Goal: Transaction & Acquisition: Download file/media

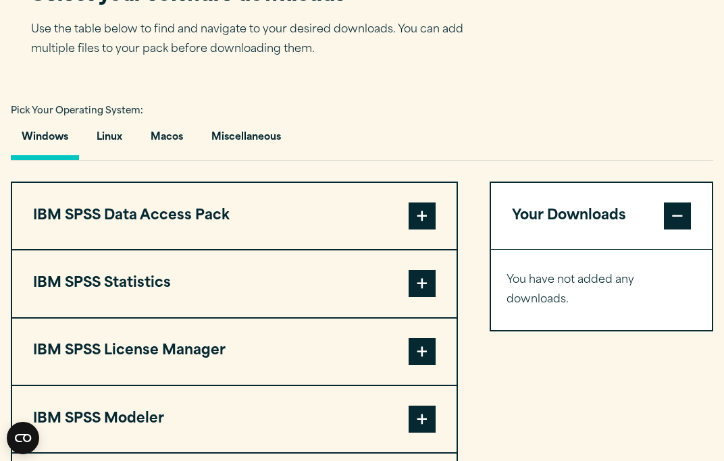
scroll to position [883, 0]
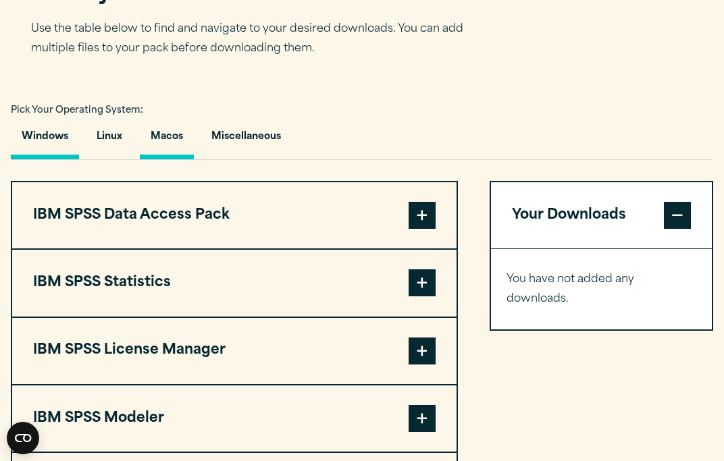
click at [170, 159] on button "Macos" at bounding box center [167, 140] width 54 height 39
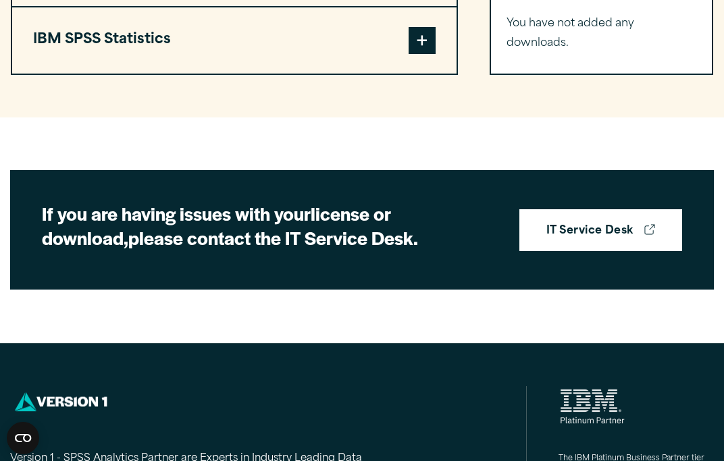
scroll to position [1196, 0]
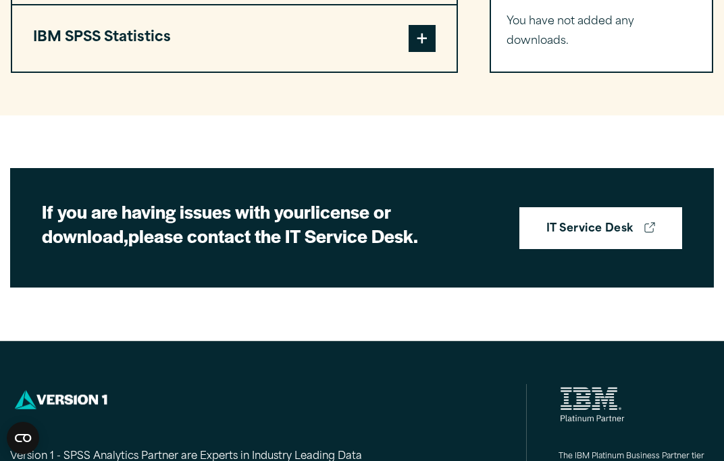
click at [353, 72] on button "IBM SPSS Statistics" at bounding box center [234, 38] width 444 height 66
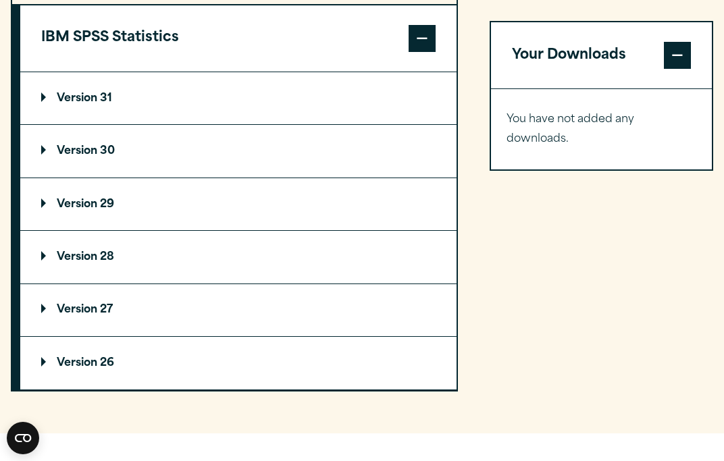
click at [349, 67] on button "IBM SPSS Statistics" at bounding box center [238, 38] width 436 height 66
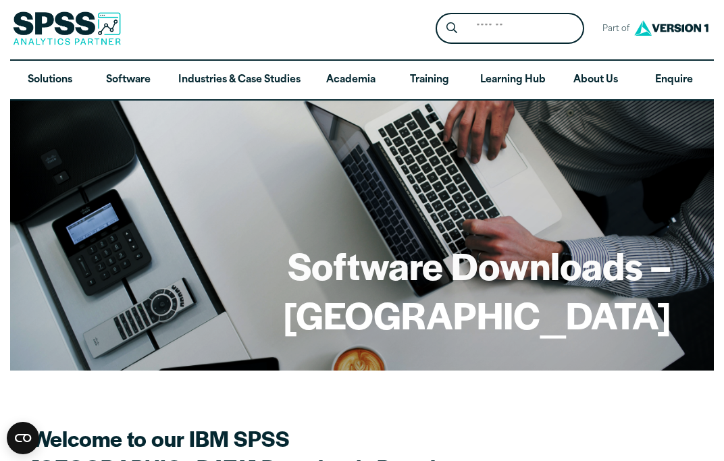
scroll to position [0, 0]
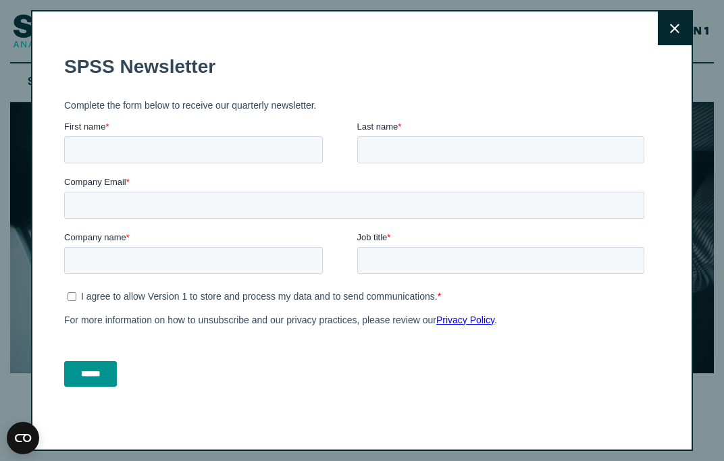
click at [677, 20] on button "Close" at bounding box center [675, 28] width 34 height 34
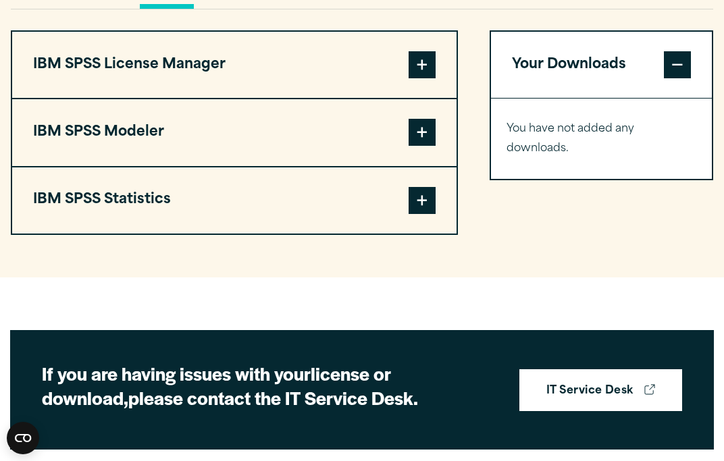
scroll to position [1038, 0]
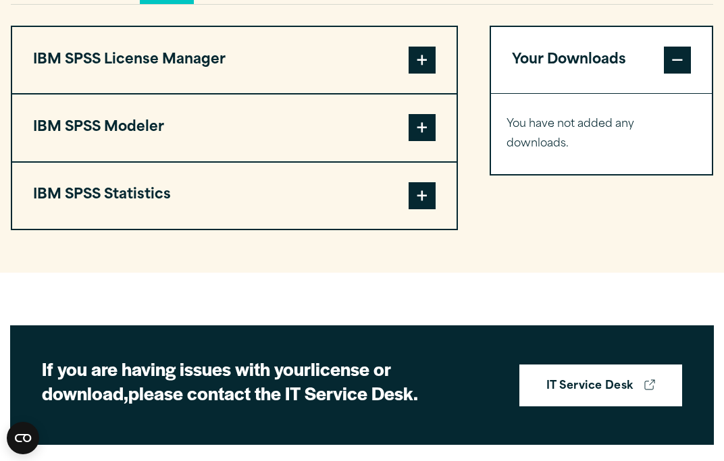
click at [432, 209] on span at bounding box center [422, 195] width 27 height 27
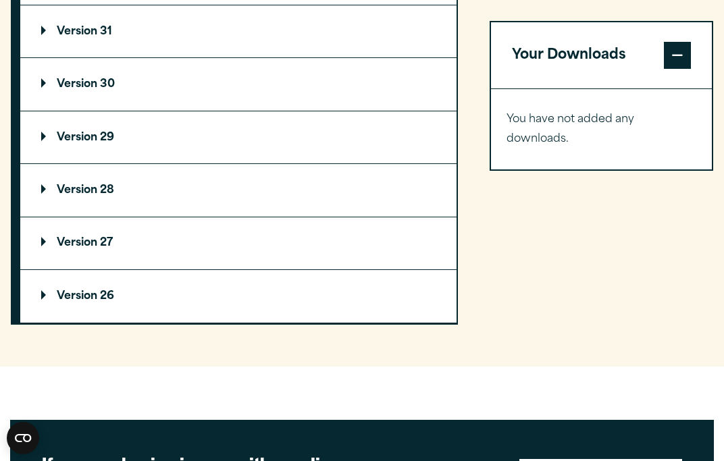
scroll to position [1280, 0]
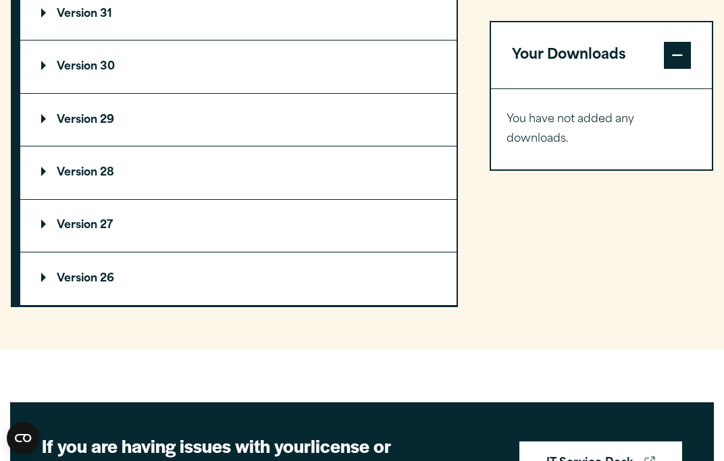
click at [133, 36] on summary "Version 31" at bounding box center [238, 14] width 436 height 52
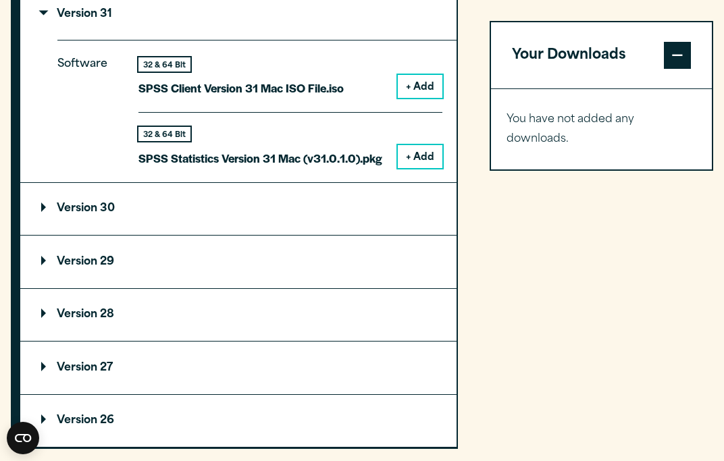
click at [124, 40] on summary "Version 31" at bounding box center [238, 14] width 436 height 52
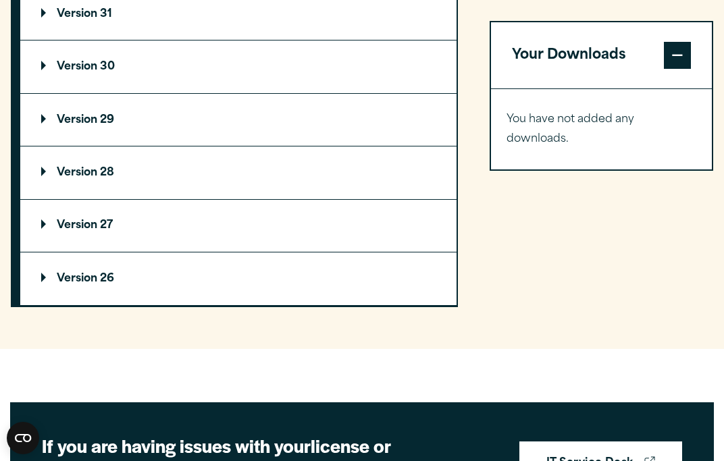
click at [100, 86] on summary "Version 30" at bounding box center [238, 67] width 436 height 52
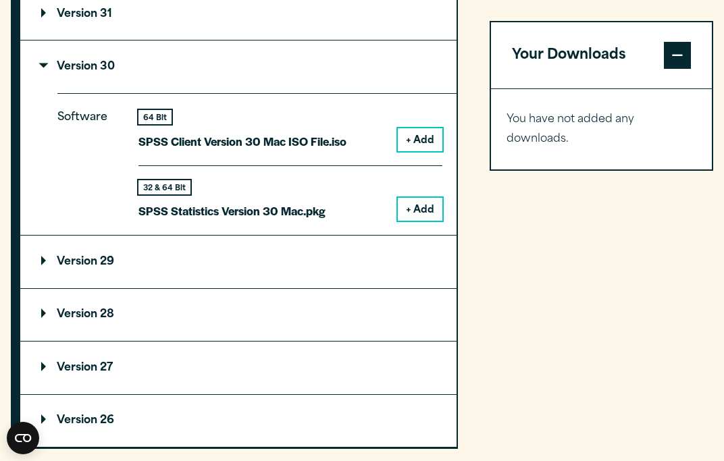
click at [121, 91] on summary "Version 30" at bounding box center [238, 67] width 436 height 52
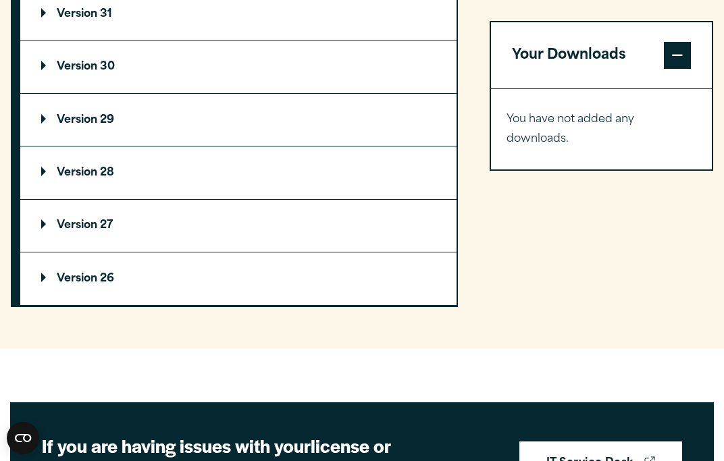
click at [118, 146] on summary "Version 29" at bounding box center [238, 120] width 436 height 52
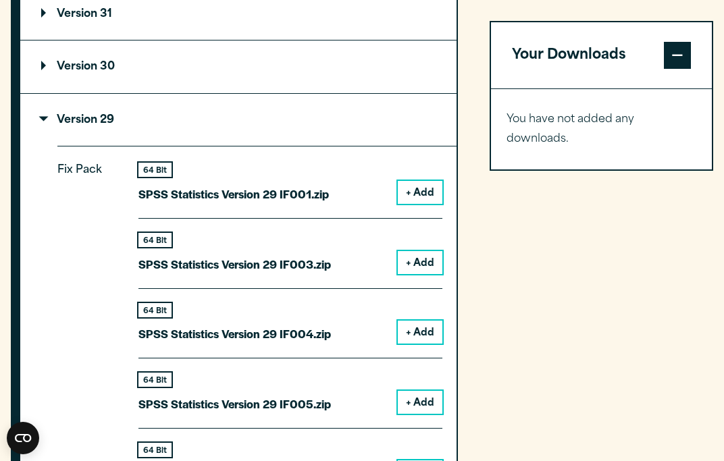
click at [118, 146] on summary "Version 29" at bounding box center [238, 120] width 436 height 52
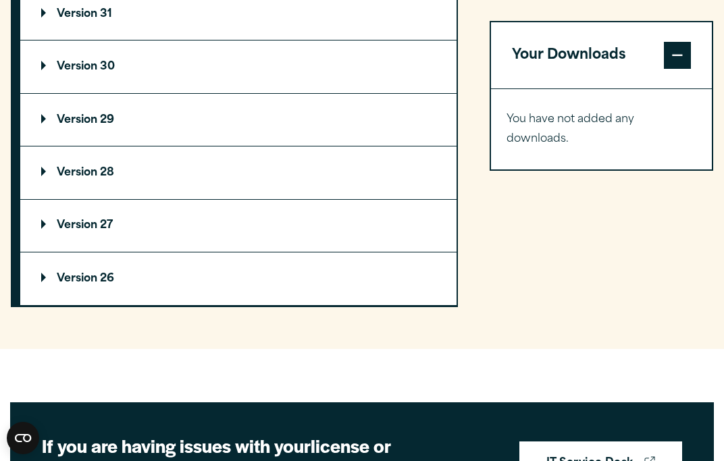
click at [118, 146] on summary "Version 29" at bounding box center [238, 120] width 436 height 52
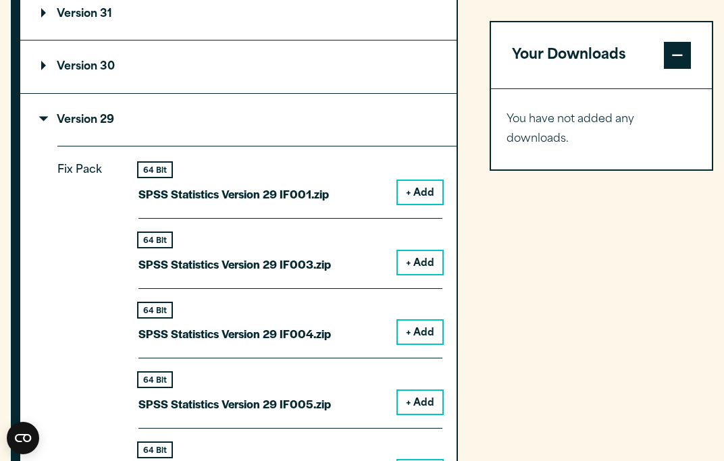
click at [121, 146] on summary "Version 29" at bounding box center [238, 120] width 436 height 52
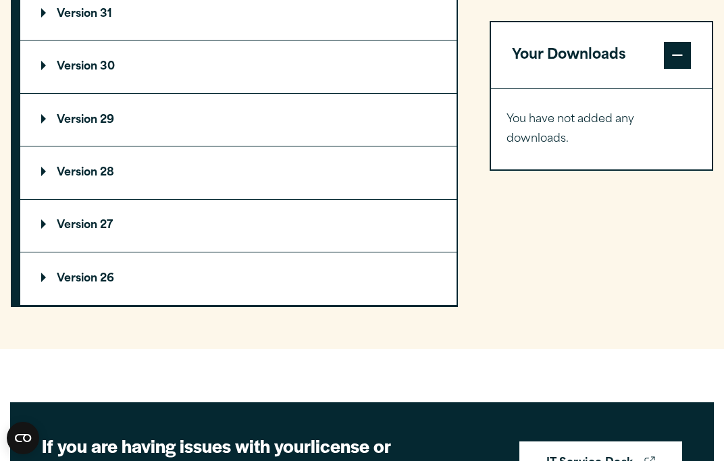
click at [187, 40] on summary "Version 31" at bounding box center [238, 14] width 436 height 52
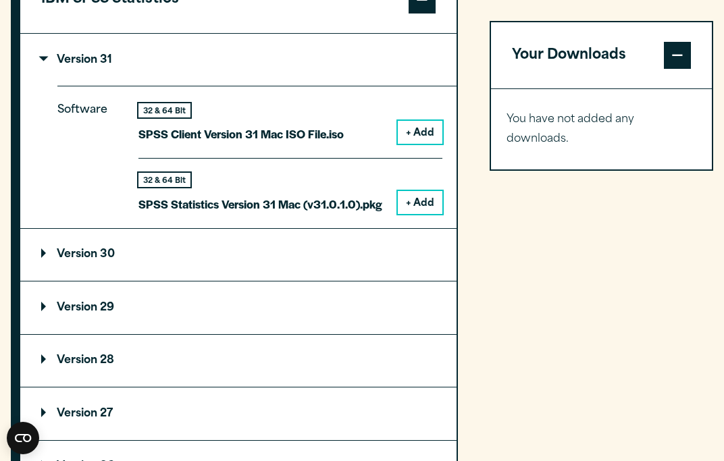
scroll to position [1232, 0]
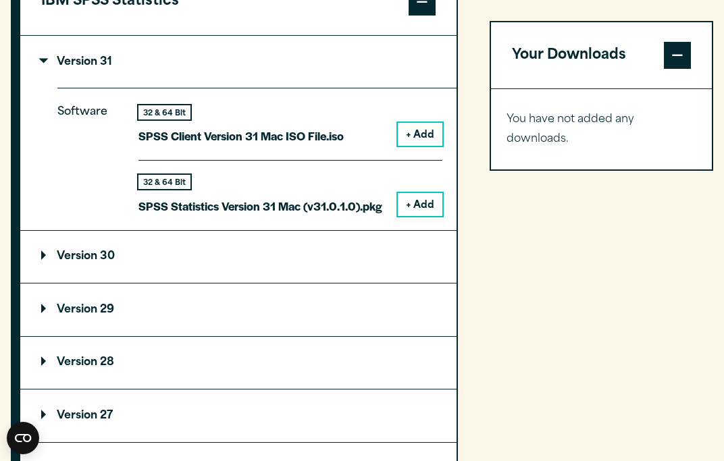
drag, startPoint x: 423, startPoint y: 164, endPoint x: 557, endPoint y: 140, distance: 135.9
click at [557, 140] on div "IBM SPSS Data Access Pack Version 8 Plugin 32 & 64 Bit Data Access Pack 8.0.zip…" at bounding box center [362, 164] width 703 height 665
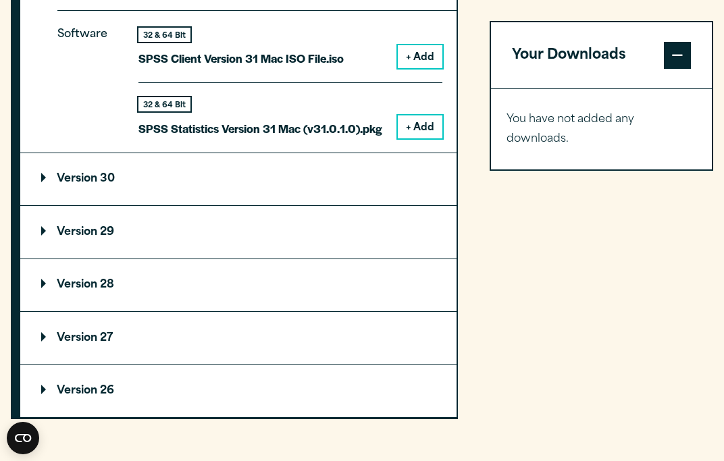
scroll to position [1327, 0]
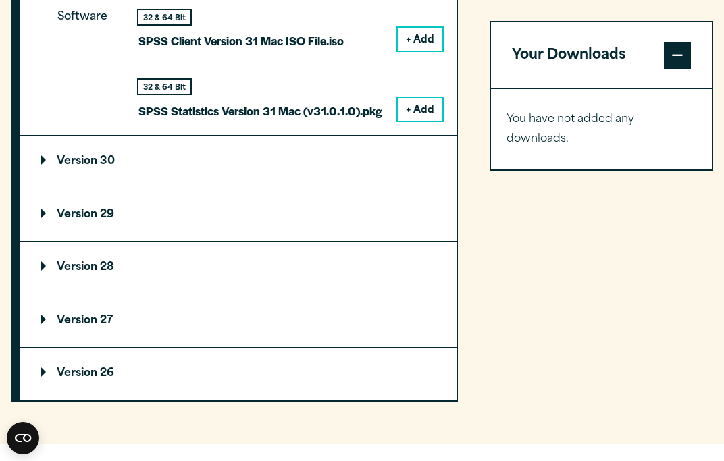
click at [283, 174] on summary "Version 30" at bounding box center [238, 162] width 436 height 52
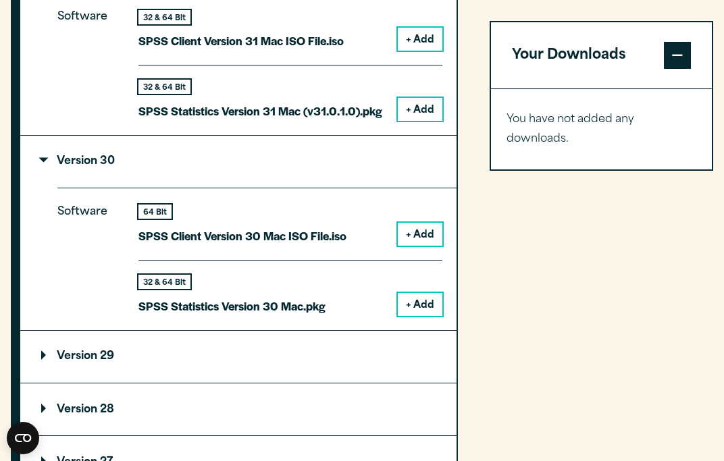
click at [417, 316] on button "+ Add" at bounding box center [420, 304] width 45 height 23
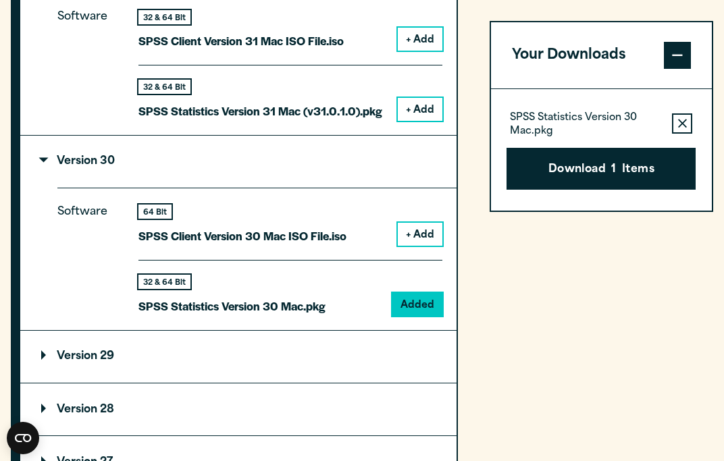
click at [694, 22] on div "Close" at bounding box center [362, 230] width 724 height 461
click at [607, 164] on button "Download 1 Items" at bounding box center [601, 169] width 189 height 42
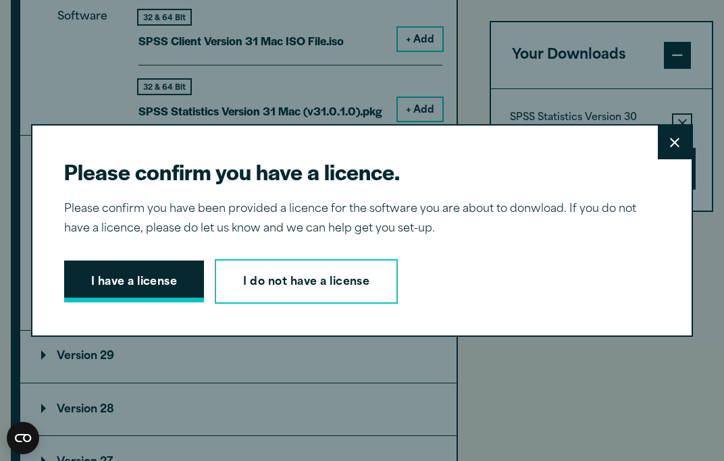
click at [159, 281] on button "I have a license" at bounding box center [134, 282] width 141 height 42
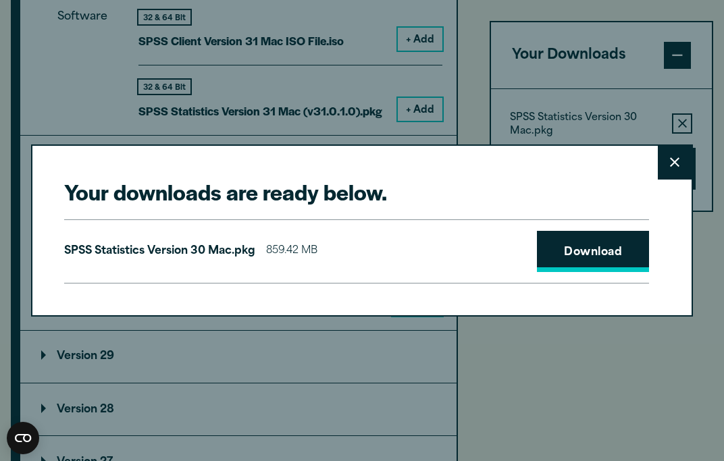
click at [565, 261] on link "Download" at bounding box center [593, 252] width 112 height 42
